Goal: Navigation & Orientation: Find specific page/section

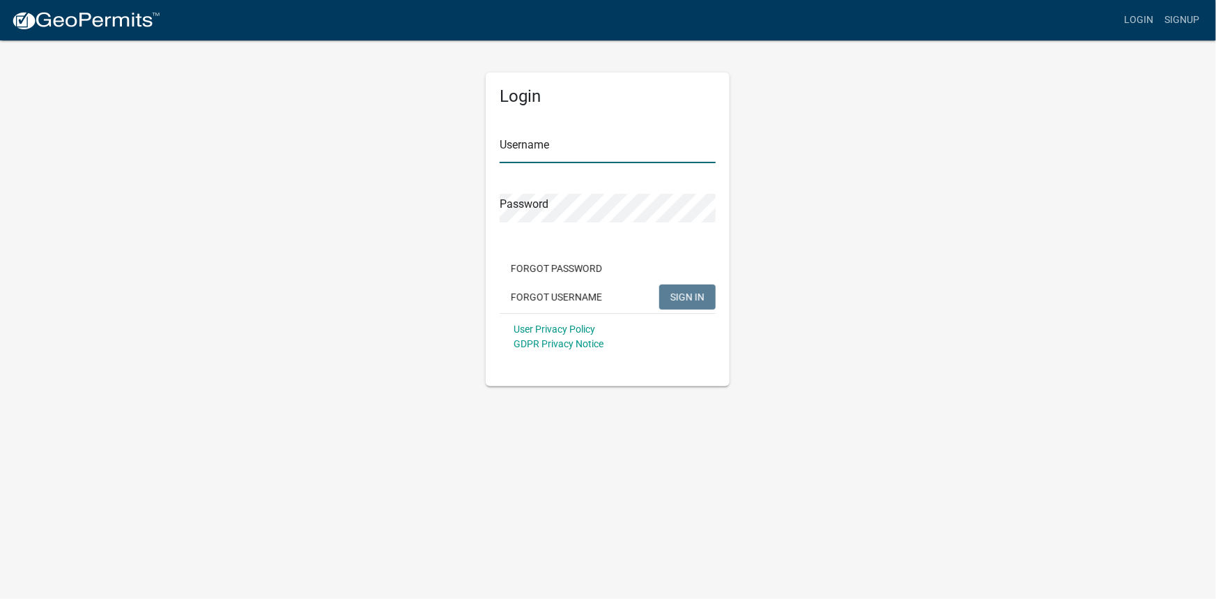
type input "candrews"
click at [703, 302] on span "SIGN IN" at bounding box center [687, 296] width 34 height 11
type input "candrews"
click at [673, 292] on span "SIGN IN" at bounding box center [687, 296] width 34 height 11
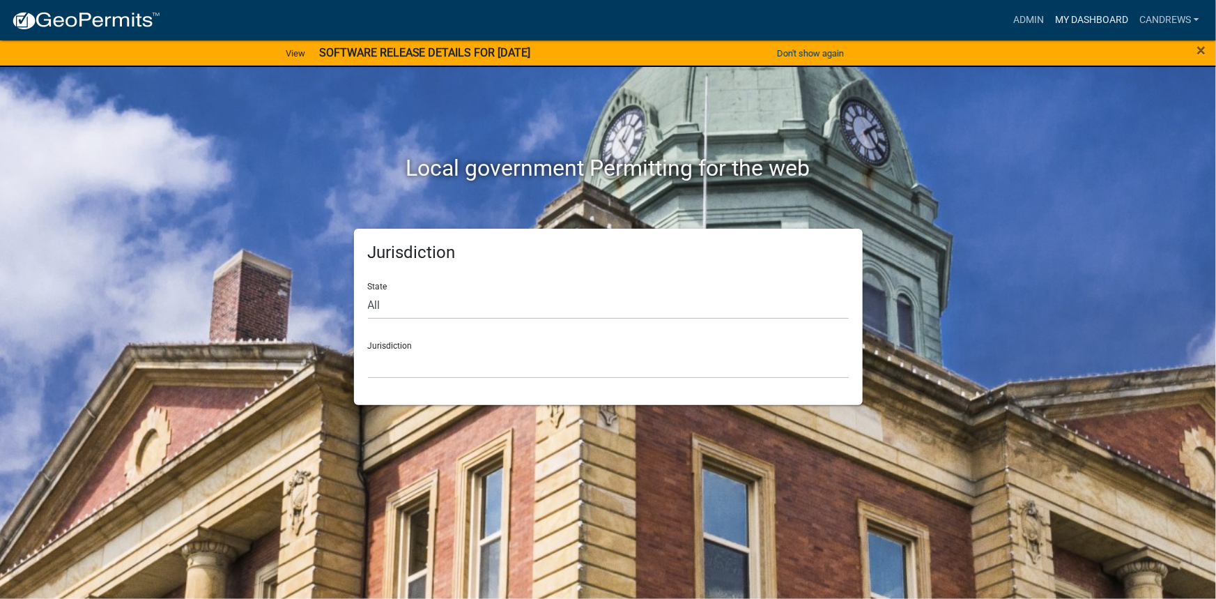
click at [1087, 13] on link "My Dashboard" at bounding box center [1091, 20] width 84 height 26
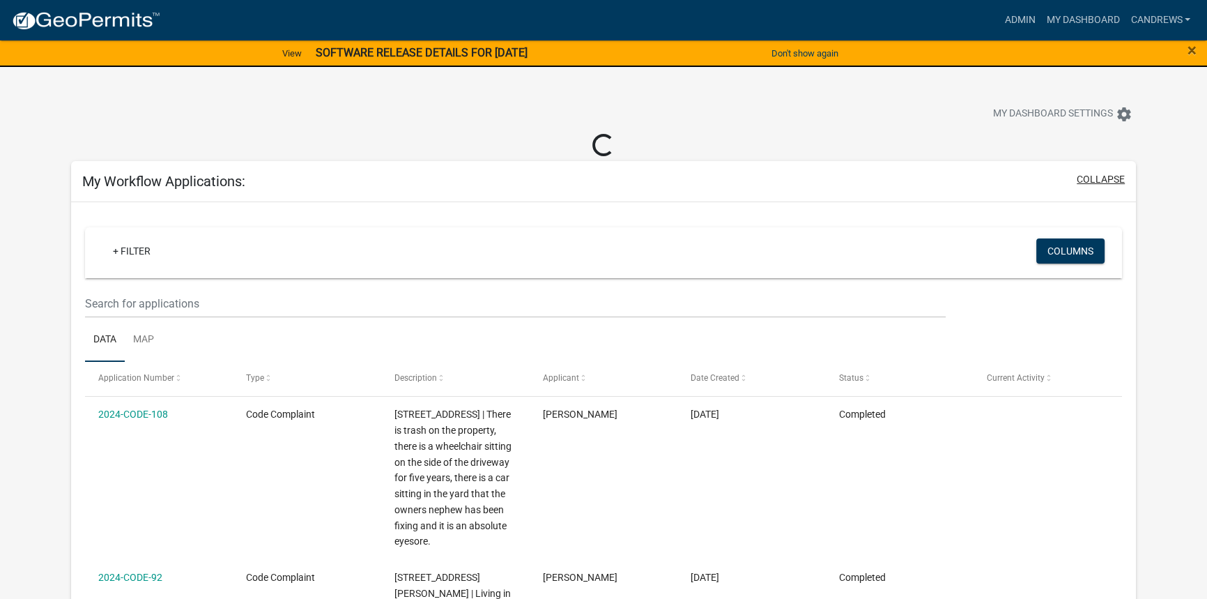
click at [1093, 172] on button "collapse" at bounding box center [1100, 179] width 48 height 15
